Goal: Navigation & Orientation: Go to known website

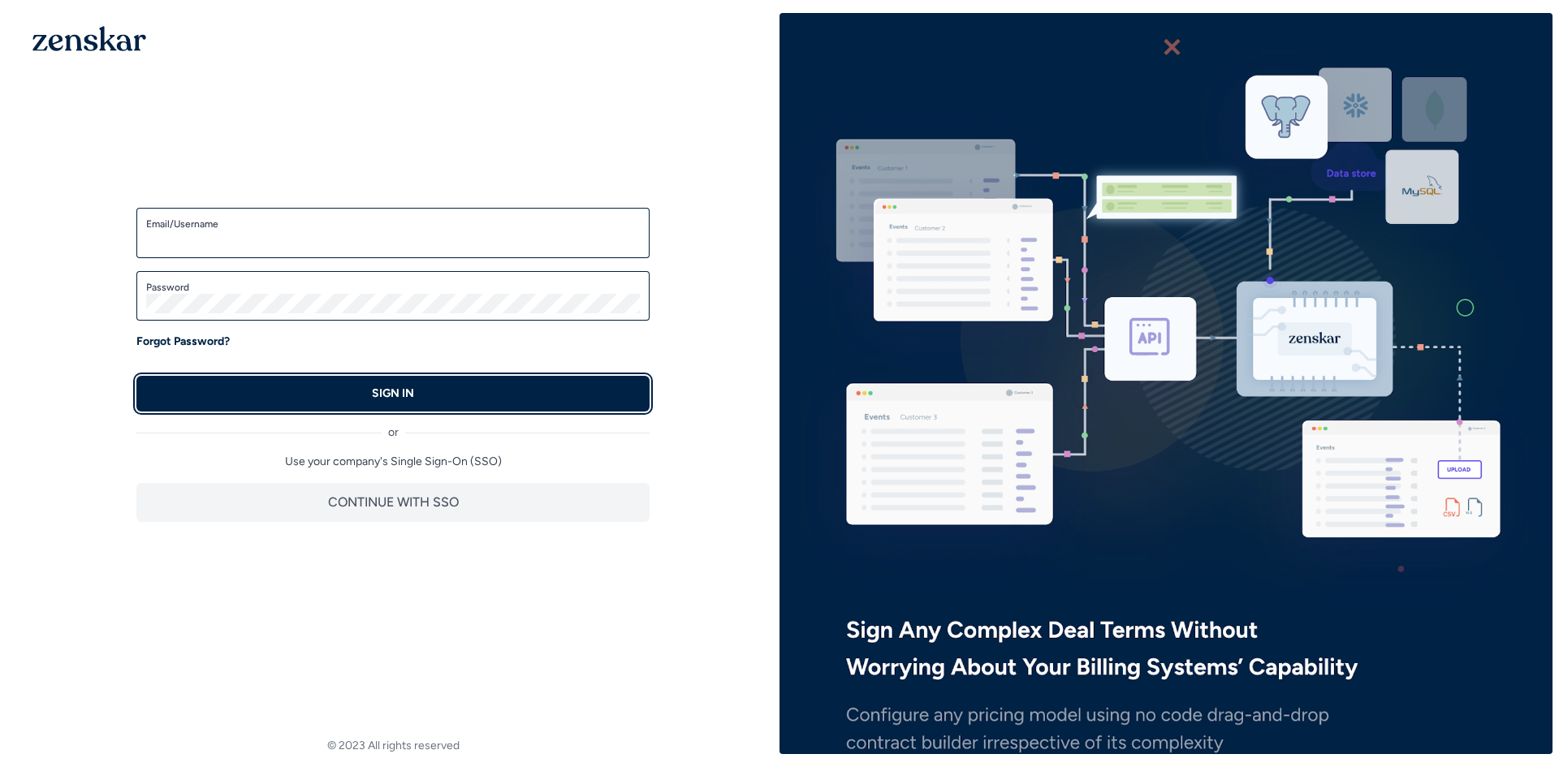
click at [478, 396] on button "SIGN IN" at bounding box center [392, 394] width 513 height 36
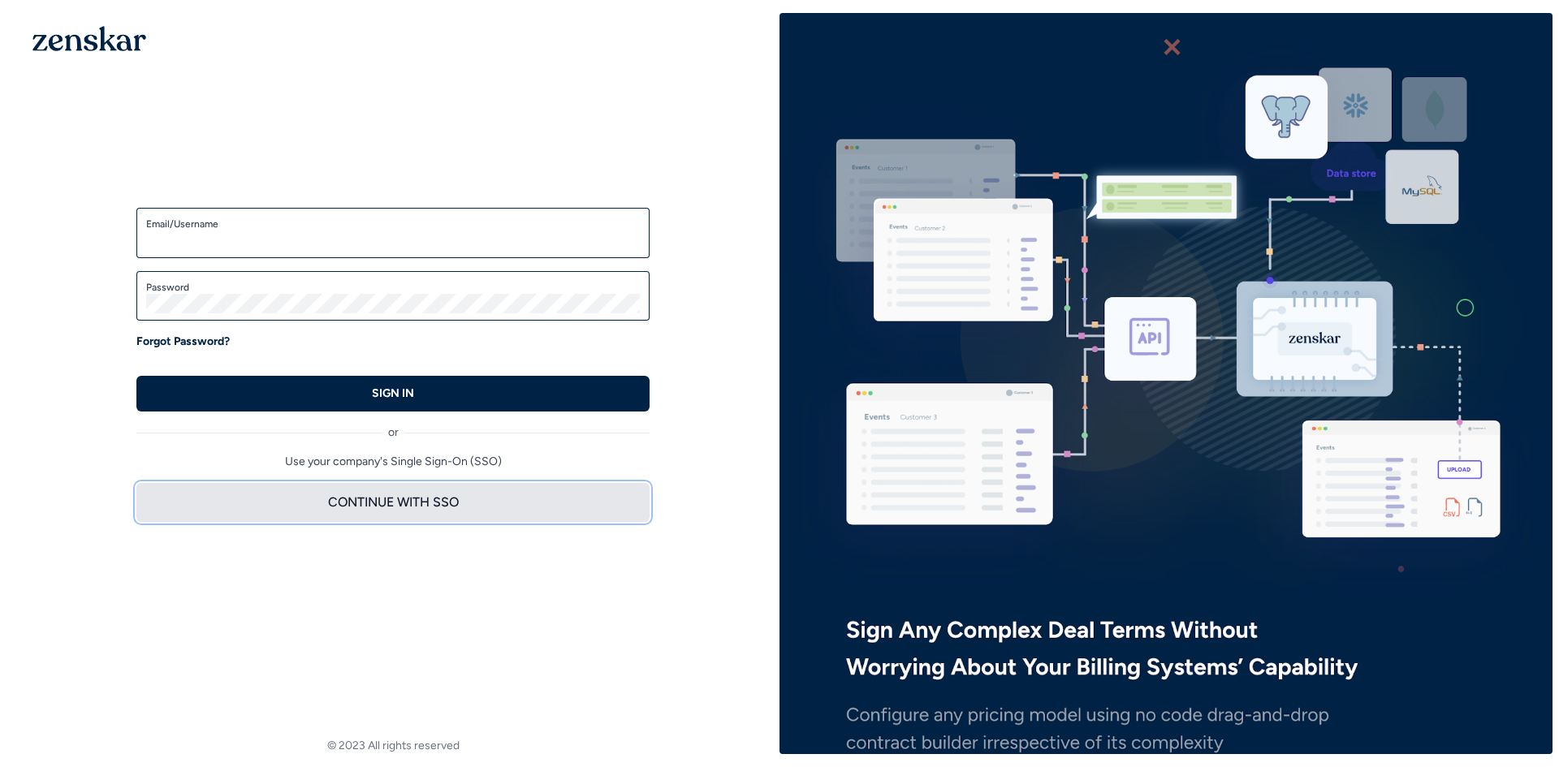
click at [457, 499] on button "CONTINUE WITH SSO" at bounding box center [392, 502] width 513 height 39
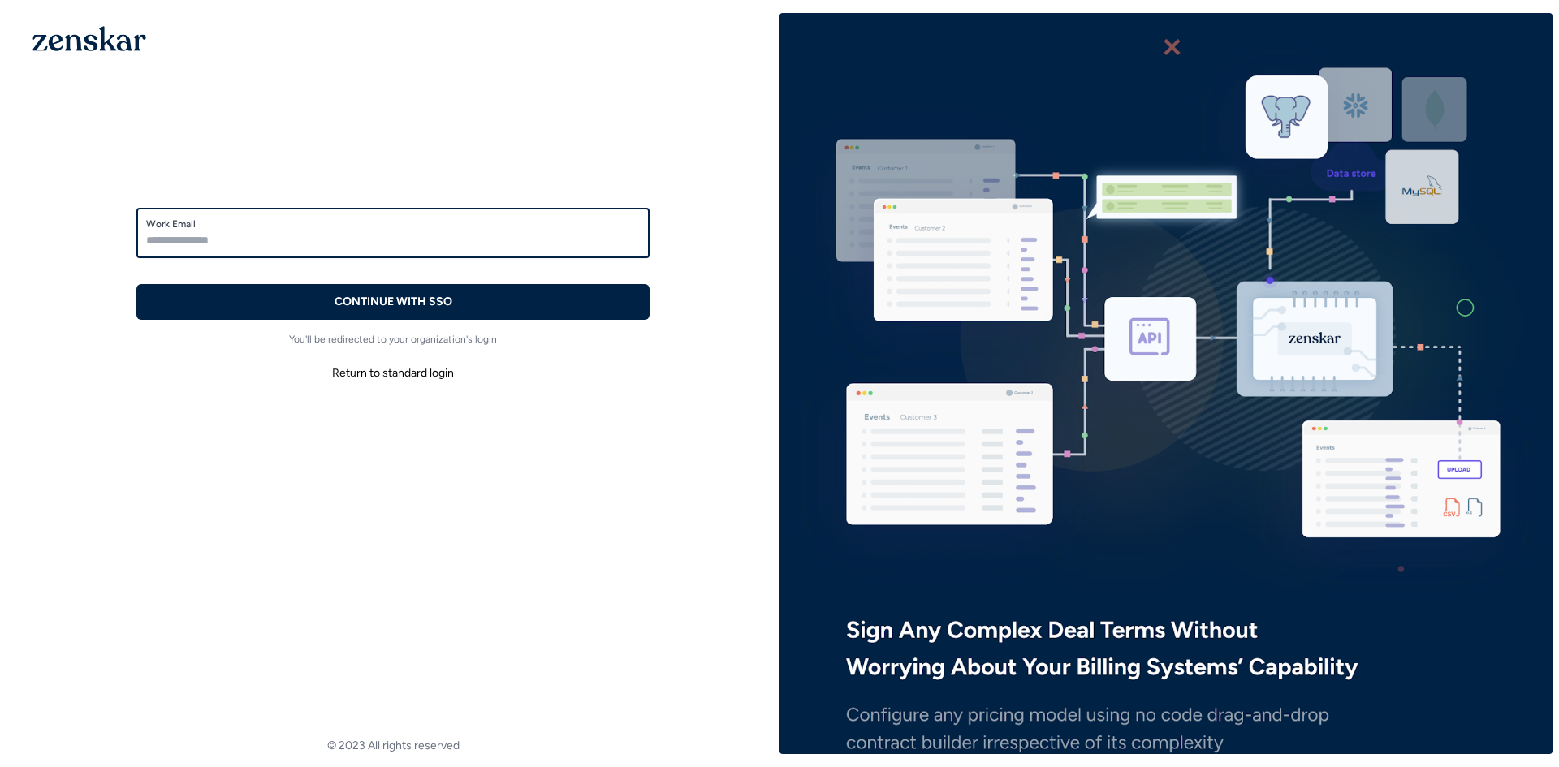
click at [337, 237] on input "Work Email" at bounding box center [393, 240] width 494 height 19
type input "**********"
click at [136, 284] on button "CONTINUE WITH SSO" at bounding box center [392, 302] width 513 height 36
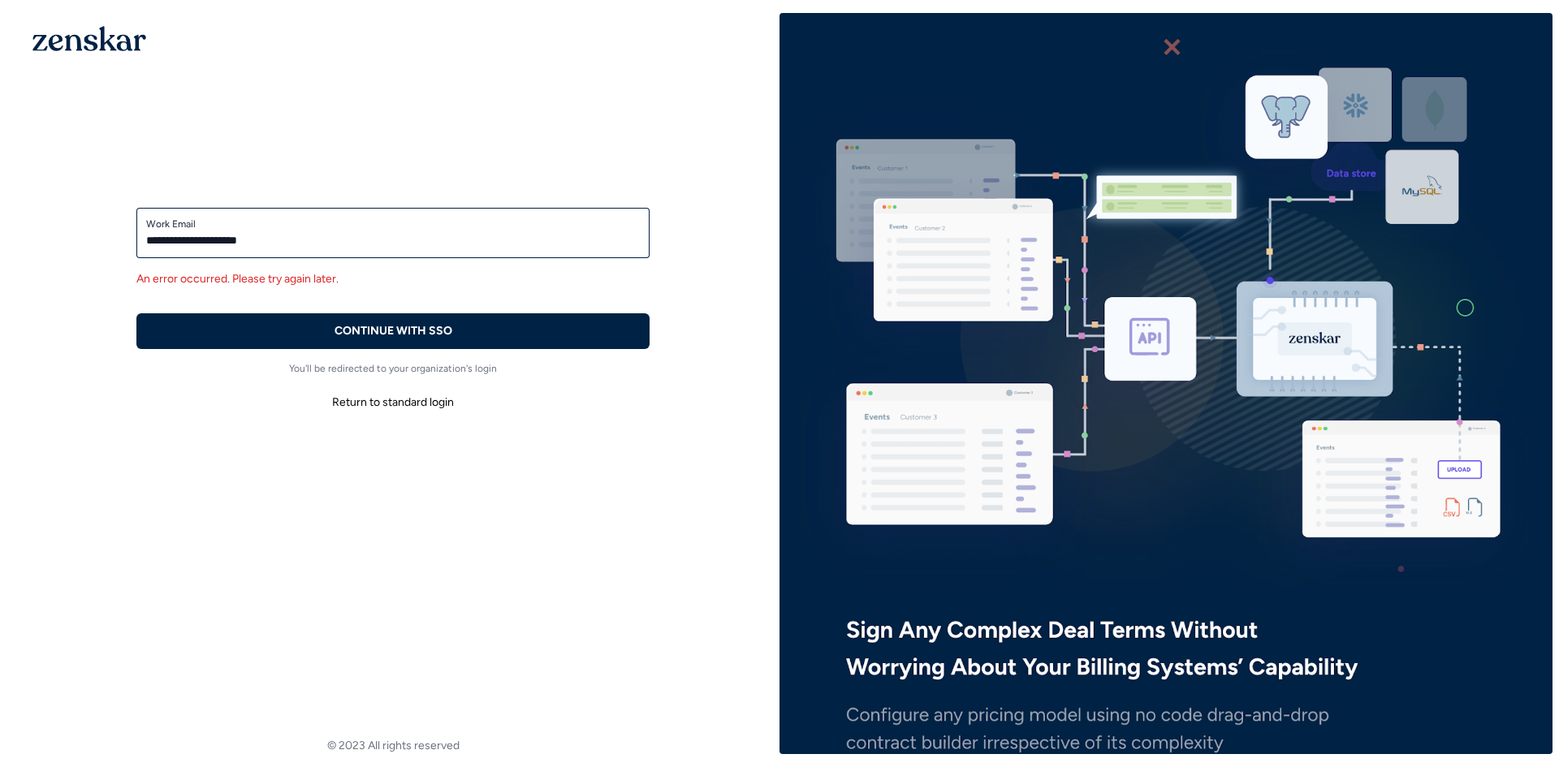
click at [431, 400] on button "Return to standard login" at bounding box center [392, 402] width 513 height 29
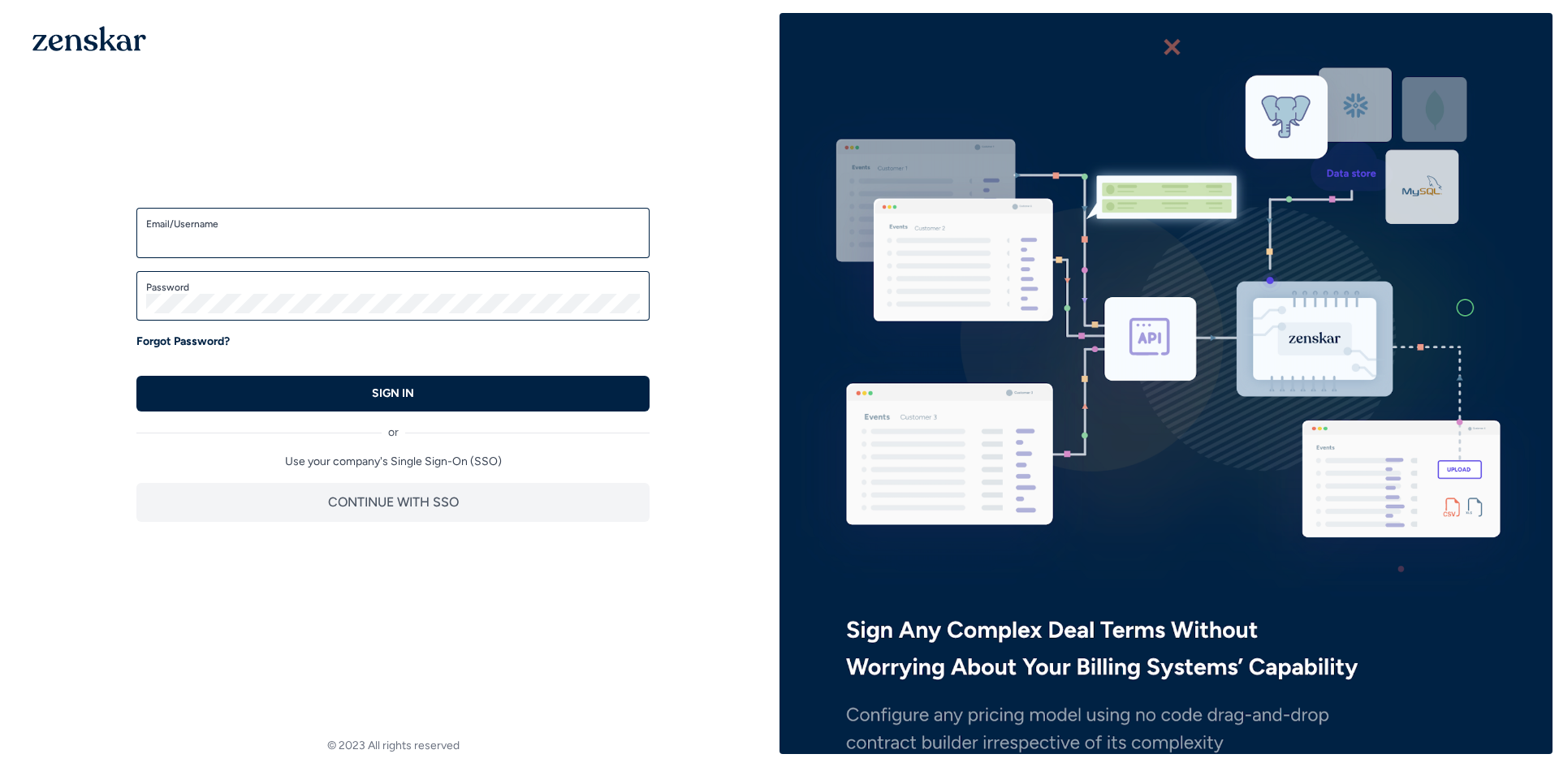
click at [443, 459] on p "Use your company's Single Sign-On (SSO)" at bounding box center [392, 462] width 513 height 16
